Goal: Obtain resource: Obtain resource

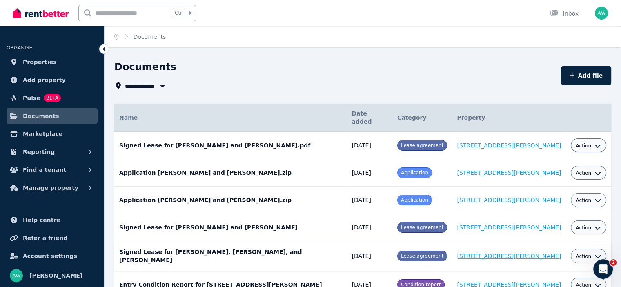
click at [490, 253] on link "[STREET_ADDRESS][PERSON_NAME]" at bounding box center [509, 256] width 104 height 7
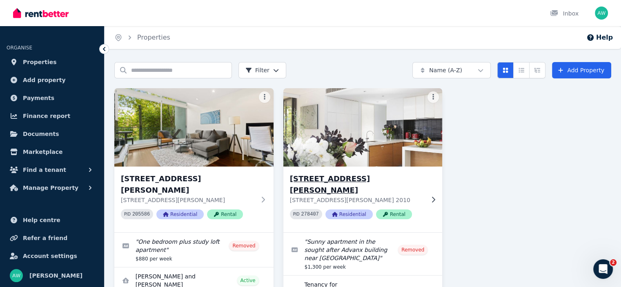
click at [344, 181] on h3 "[STREET_ADDRESS][PERSON_NAME]" at bounding box center [357, 184] width 135 height 23
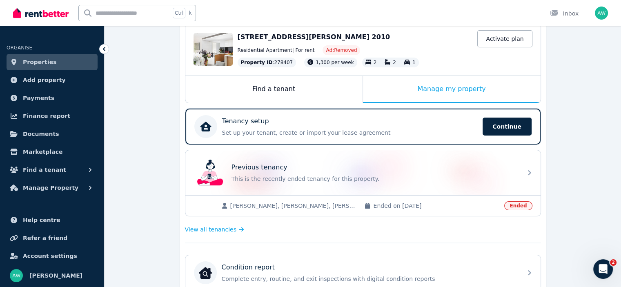
scroll to position [88, 0]
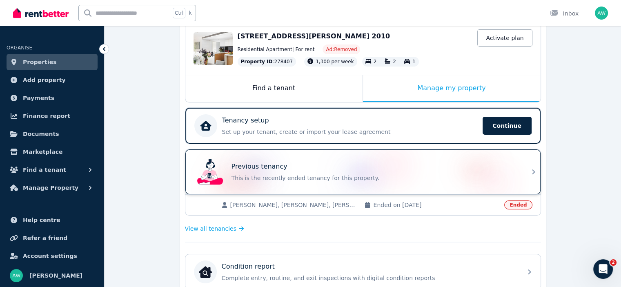
click at [532, 172] on icon at bounding box center [534, 172] width 10 height 10
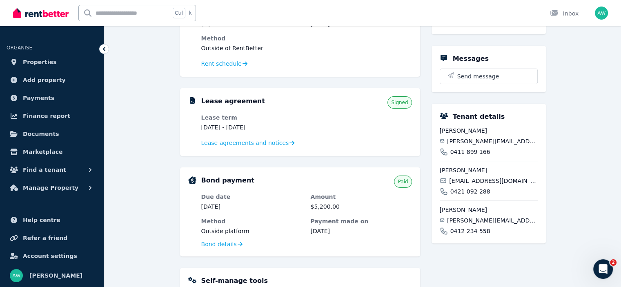
scroll to position [185, 0]
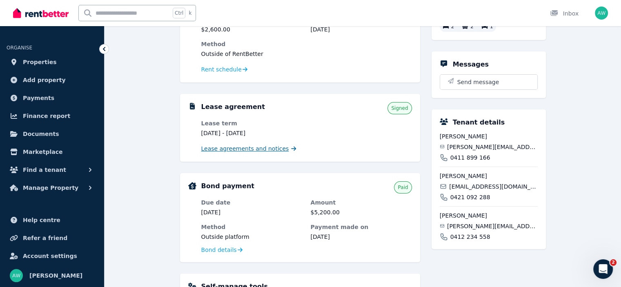
click at [245, 147] on span "Lease agreements and notices" at bounding box center [245, 149] width 88 height 8
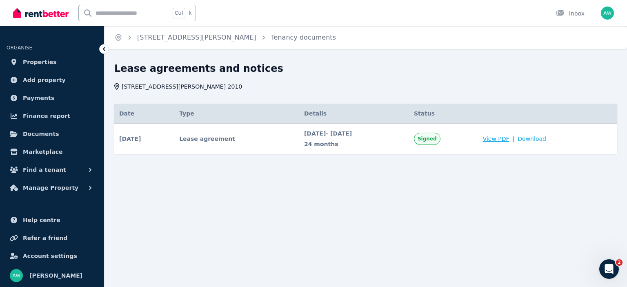
click at [510, 137] on span "View PDF" at bounding box center [496, 139] width 27 height 8
